Goal: Information Seeking & Learning: Learn about a topic

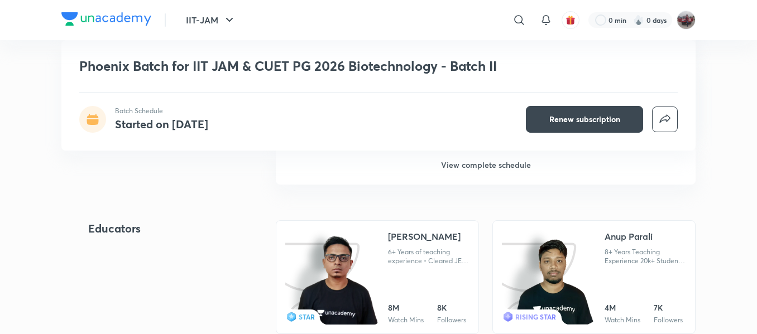
scroll to position [986, 0]
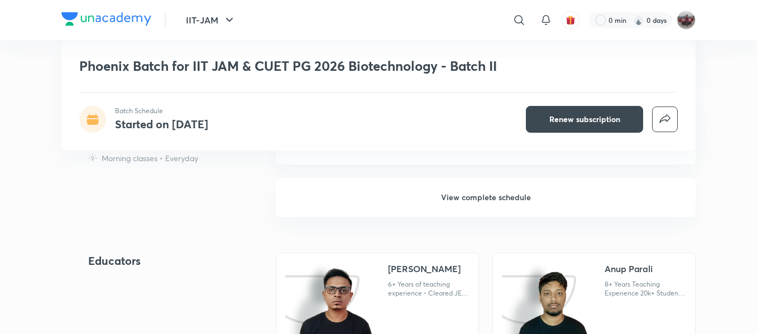
click at [514, 197] on h6 "View complete schedule" at bounding box center [486, 197] width 420 height 39
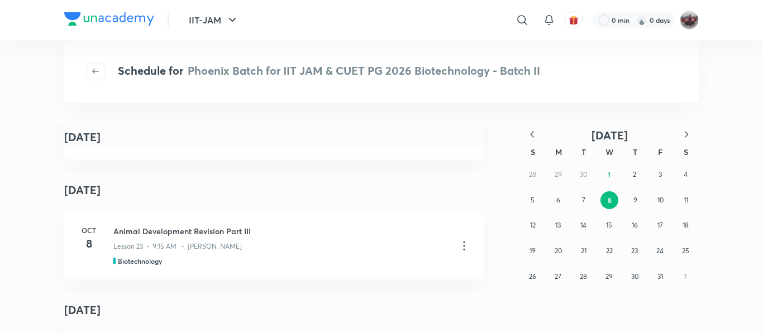
scroll to position [1199, 0]
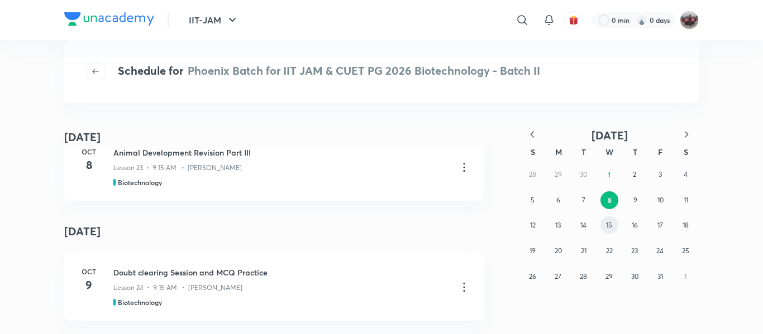
click at [606, 226] on abbr "15" at bounding box center [609, 225] width 6 height 8
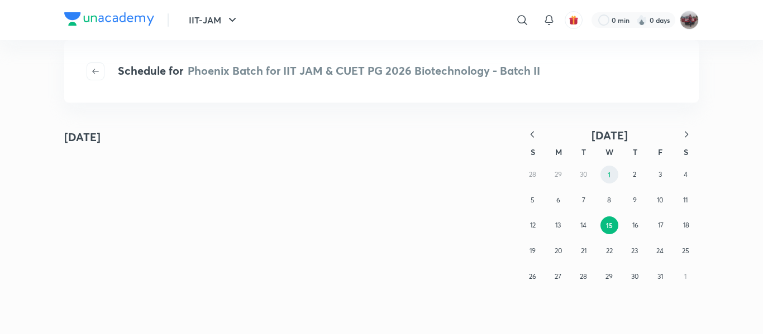
click at [612, 172] on button "1" at bounding box center [609, 175] width 18 height 18
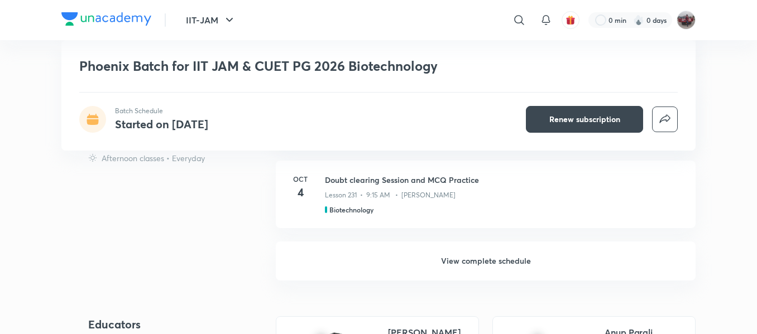
scroll to position [908, 0]
click at [481, 256] on h6 "View complete schedule" at bounding box center [486, 258] width 420 height 39
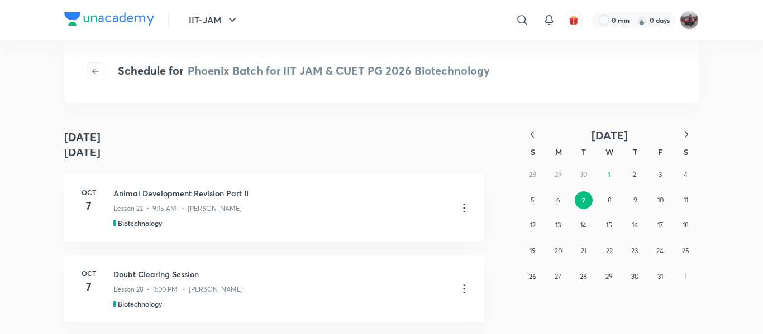
scroll to position [823, 0]
